Goal: Task Accomplishment & Management: Use online tool/utility

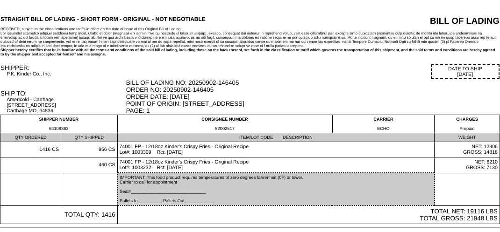
scroll to position [39, 0]
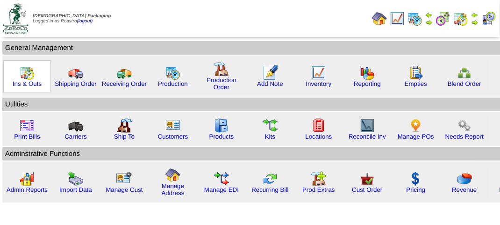
click at [34, 79] on div "Ins & Outs" at bounding box center [27, 76] width 48 height 32
click at [27, 78] on img at bounding box center [27, 72] width 15 height 15
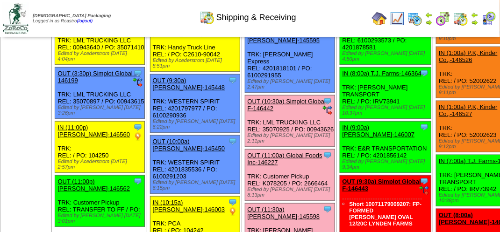
scroll to position [233, 0]
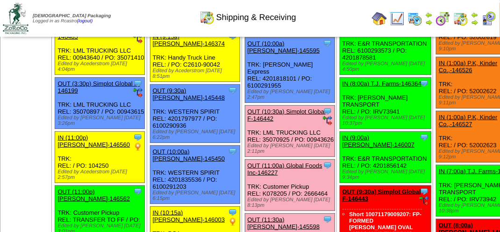
click at [247, 122] on link "OUT (10:30a) Simplot Global F-146442" at bounding box center [286, 115] width 78 height 14
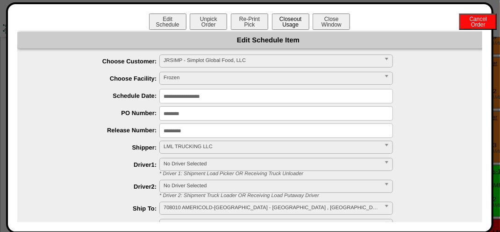
click at [290, 25] on button "Closeout Usage" at bounding box center [290, 22] width 37 height 16
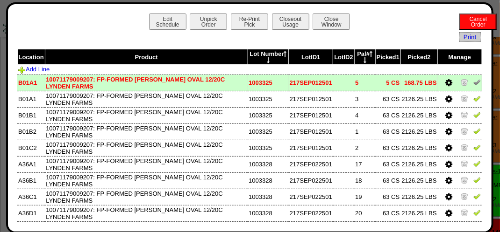
drag, startPoint x: 469, startPoint y: 83, endPoint x: 471, endPoint y: 97, distance: 13.7
click at [473, 83] on img at bounding box center [476, 81] width 7 height 7
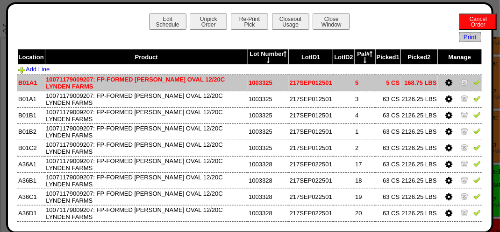
click at [473, 85] on img at bounding box center [476, 81] width 7 height 7
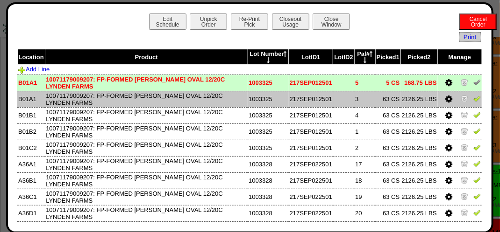
click at [473, 104] on link at bounding box center [476, 100] width 7 height 7
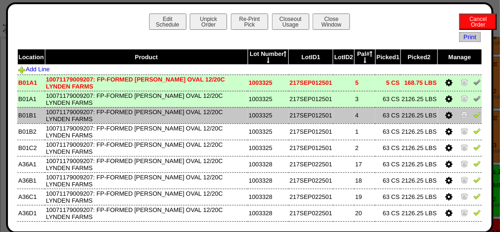
click at [473, 117] on img at bounding box center [476, 114] width 7 height 7
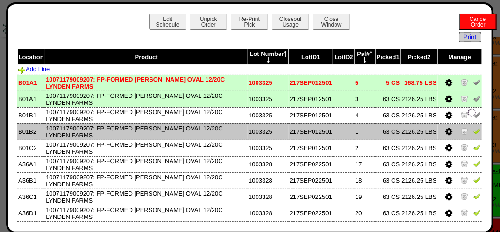
click at [473, 132] on img at bounding box center [476, 130] width 7 height 7
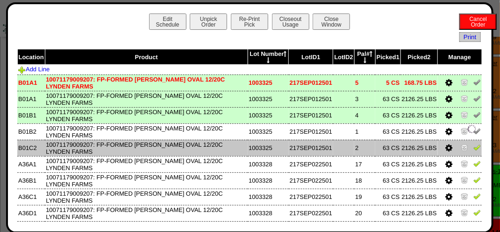
click at [473, 149] on img at bounding box center [476, 147] width 7 height 7
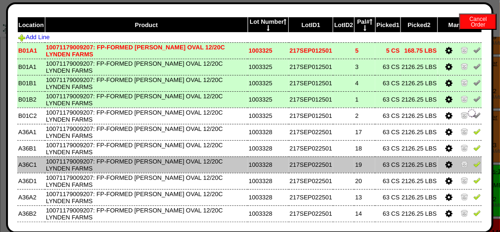
scroll to position [47, 0]
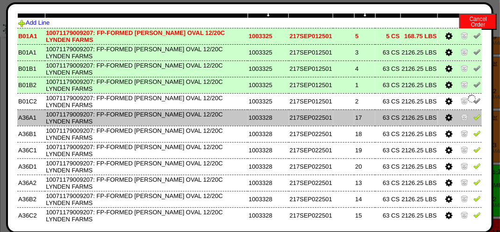
click at [473, 122] on link at bounding box center [476, 118] width 7 height 7
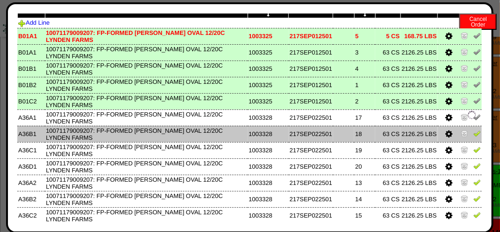
click at [473, 136] on img at bounding box center [476, 133] width 7 height 7
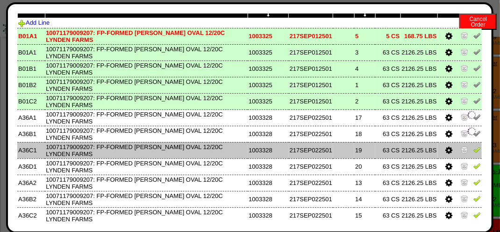
click at [473, 151] on img at bounding box center [476, 149] width 7 height 7
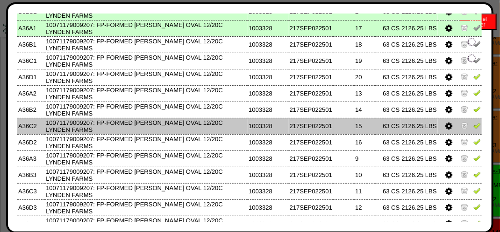
scroll to position [140, 0]
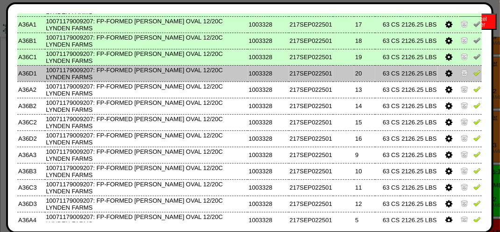
click at [473, 78] on link at bounding box center [476, 74] width 7 height 7
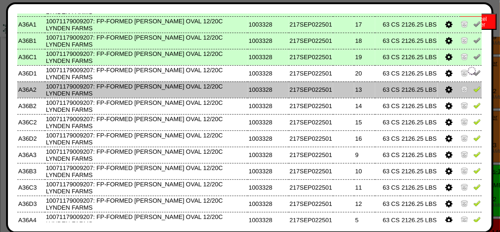
click at [473, 91] on img at bounding box center [476, 88] width 7 height 7
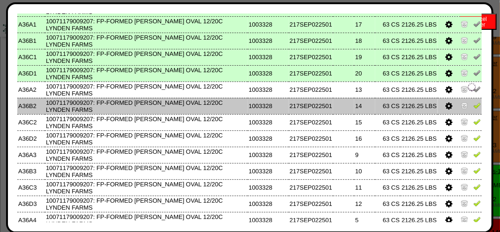
click at [473, 104] on img at bounding box center [476, 105] width 7 height 7
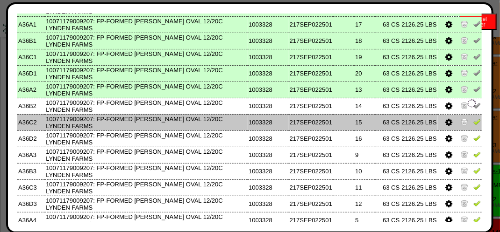
click at [473, 126] on img at bounding box center [476, 121] width 7 height 7
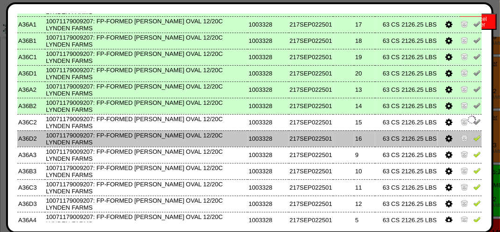
click at [473, 137] on img at bounding box center [476, 137] width 7 height 7
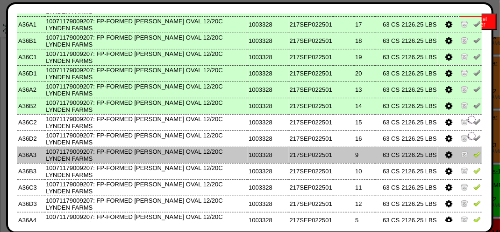
click at [473, 156] on td at bounding box center [459, 155] width 44 height 16
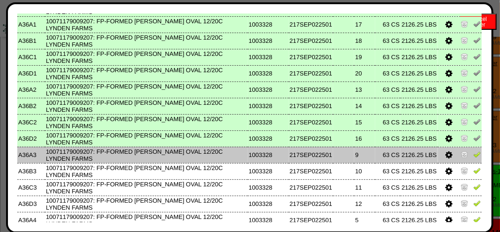
click at [473, 158] on img at bounding box center [476, 154] width 7 height 7
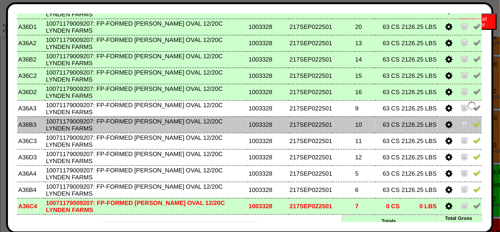
click at [473, 127] on img at bounding box center [476, 123] width 7 height 7
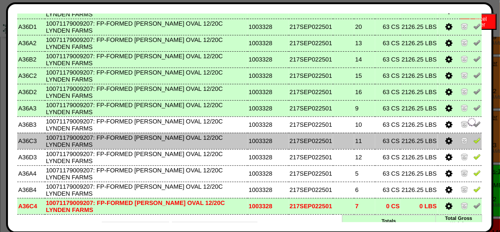
click at [473, 139] on img at bounding box center [476, 140] width 7 height 7
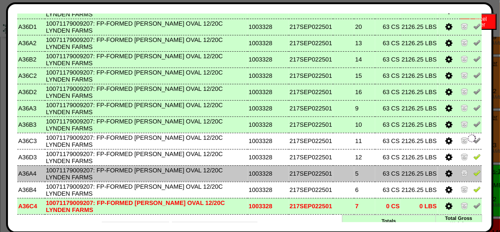
drag, startPoint x: 471, startPoint y: 159, endPoint x: 470, endPoint y: 169, distance: 10.8
click at [473, 160] on img at bounding box center [476, 156] width 7 height 7
drag, startPoint x: 470, startPoint y: 176, endPoint x: 470, endPoint y: 183, distance: 7.9
click at [473, 176] on img at bounding box center [476, 172] width 7 height 7
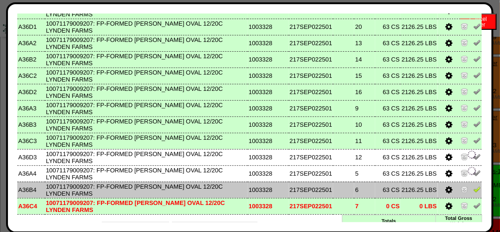
click at [473, 193] on img at bounding box center [476, 189] width 7 height 7
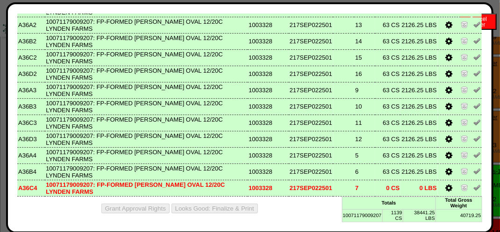
scroll to position [0, 0]
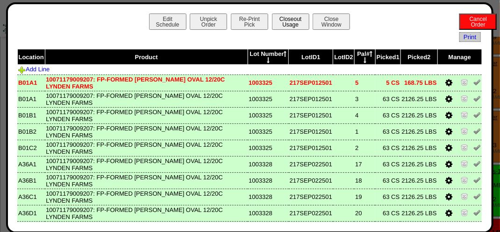
click at [291, 17] on button "Closeout Usage" at bounding box center [290, 22] width 37 height 16
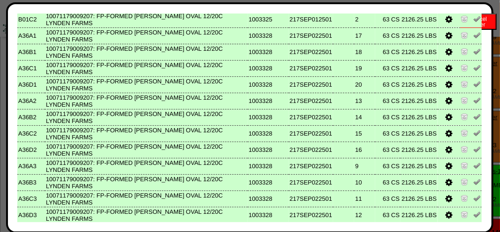
scroll to position [206, 0]
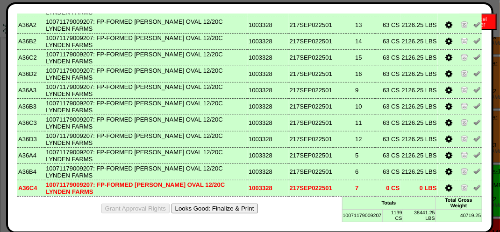
click at [225, 209] on button "Looks Good: Finalize & Print" at bounding box center [214, 209] width 86 height 10
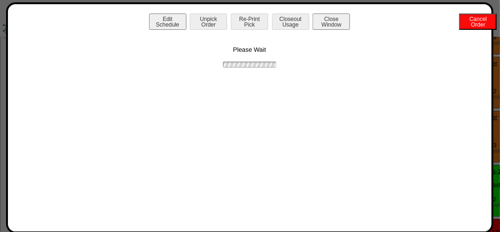
scroll to position [0, 0]
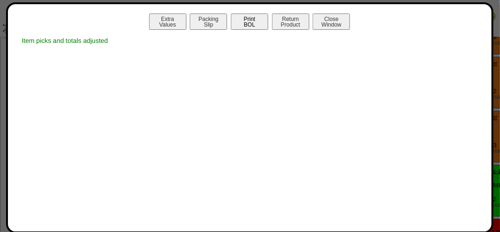
click at [252, 28] on button "Print BOL" at bounding box center [249, 22] width 37 height 16
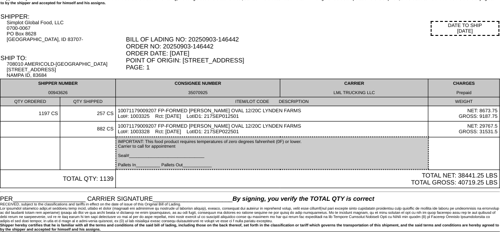
scroll to position [54, 0]
